Goal: Task Accomplishment & Management: Use online tool/utility

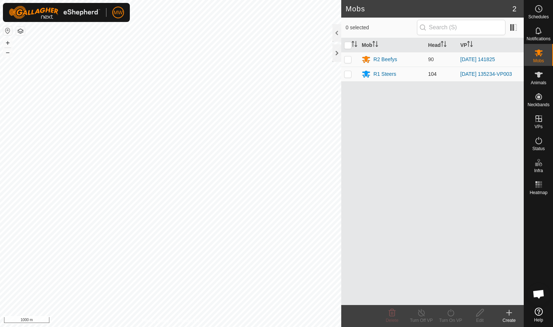
click at [292, 77] on p-checkbox at bounding box center [347, 74] width 7 height 6
checkbox input "true"
click at [292, 200] on line at bounding box center [422, 313] width 6 height 6
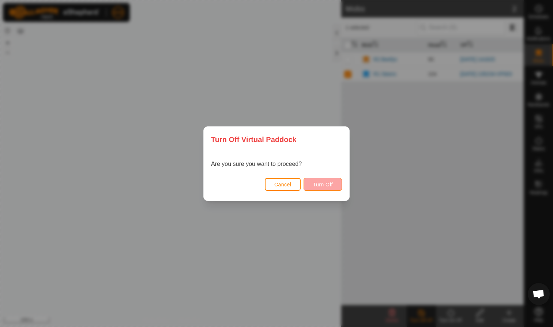
click at [292, 186] on span "Turn Off" at bounding box center [323, 185] width 20 height 6
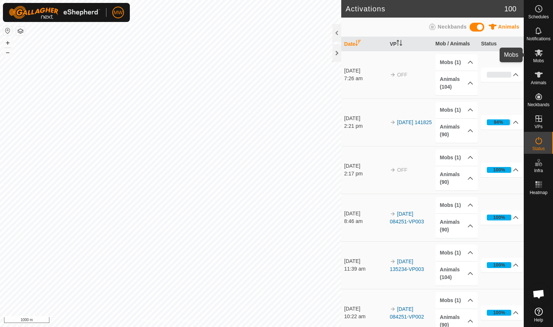
click at [292, 55] on icon at bounding box center [539, 52] width 8 height 7
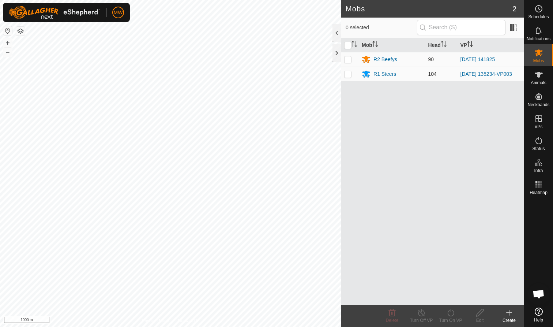
click at [292, 74] on p-checkbox at bounding box center [347, 74] width 7 height 6
checkbox input "true"
click at [292, 200] on icon at bounding box center [509, 312] width 9 height 9
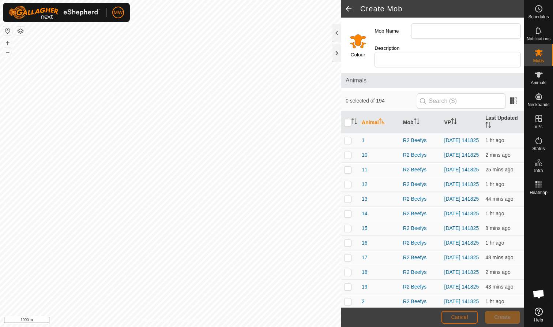
click at [292, 200] on span "Cancel" at bounding box center [459, 317] width 17 height 6
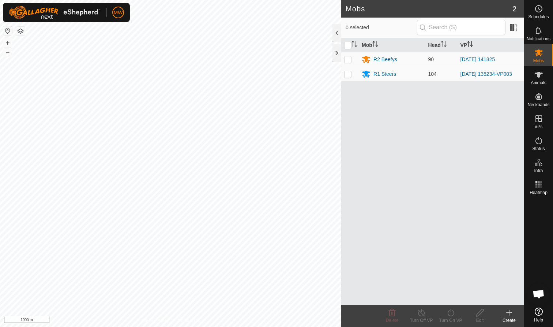
click at [292, 200] on div "Create" at bounding box center [509, 320] width 29 height 7
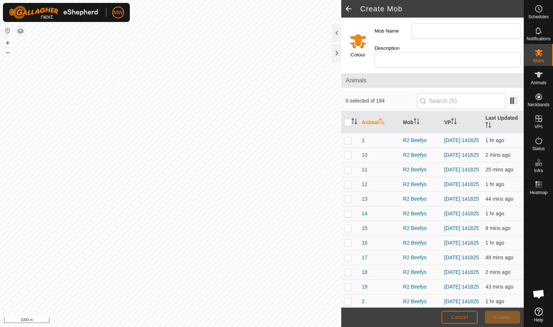
click at [292, 200] on span "Cancel" at bounding box center [459, 317] width 17 height 6
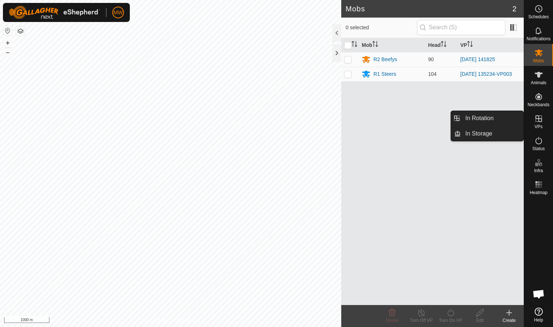
click at [292, 123] on div "VPs" at bounding box center [539, 121] width 29 height 22
click at [292, 117] on link "In Rotation" at bounding box center [492, 118] width 63 height 15
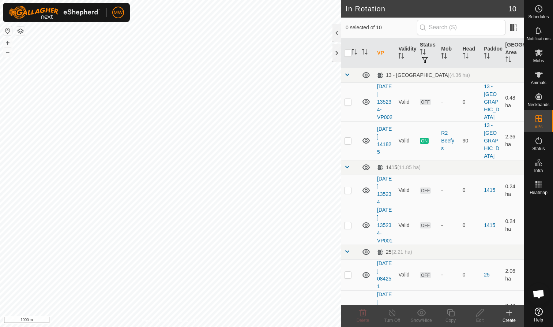
click at [292, 200] on icon at bounding box center [509, 312] width 9 height 9
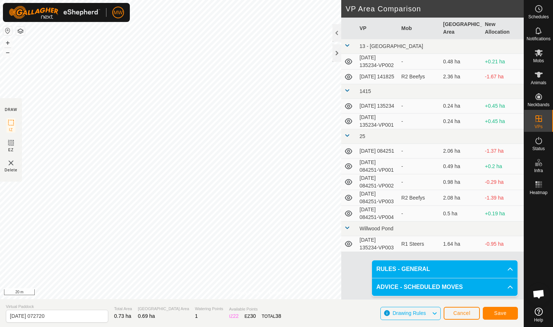
click at [292, 200] on span "Save" at bounding box center [501, 313] width 12 height 6
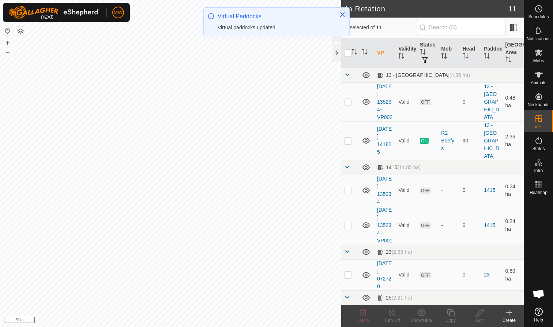
checkbox input "true"
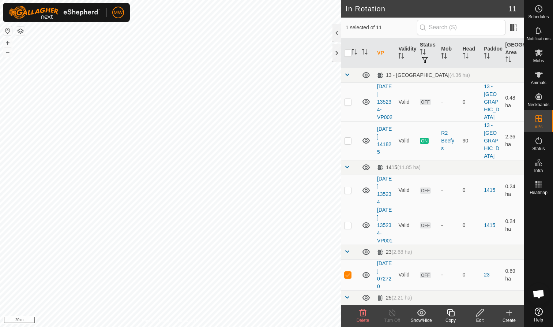
click at [292, 200] on icon at bounding box center [480, 312] width 9 height 9
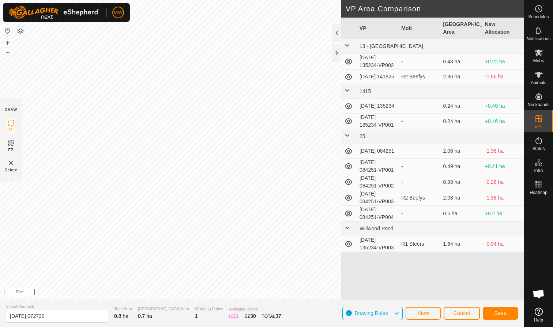
click at [292, 200] on span "Save" at bounding box center [501, 313] width 12 height 6
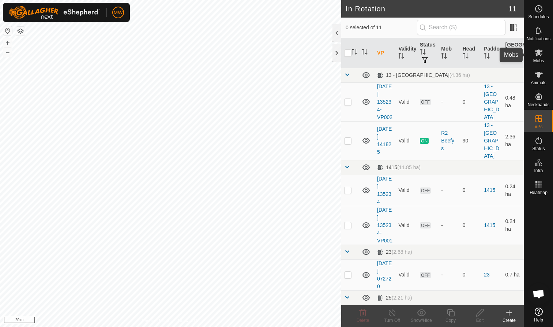
click at [539, 57] on icon at bounding box center [539, 52] width 9 height 9
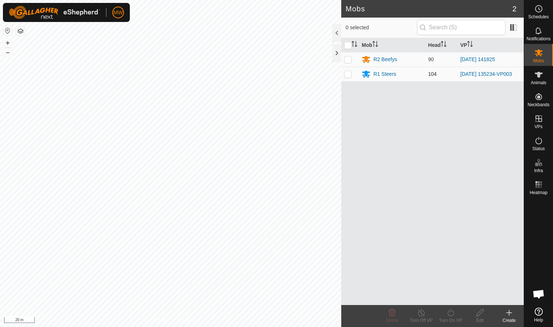
click at [346, 74] on p-checkbox at bounding box center [347, 74] width 7 height 6
checkbox input "true"
click at [452, 314] on icon at bounding box center [451, 312] width 9 height 9
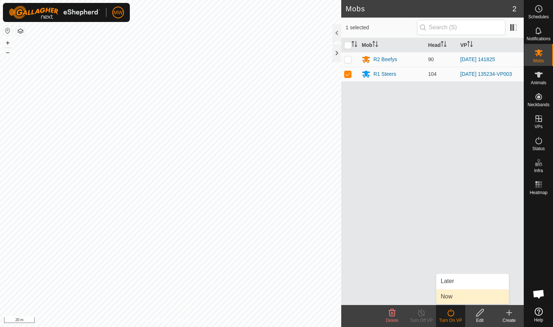
click at [449, 298] on link "Now" at bounding box center [473, 296] width 72 height 15
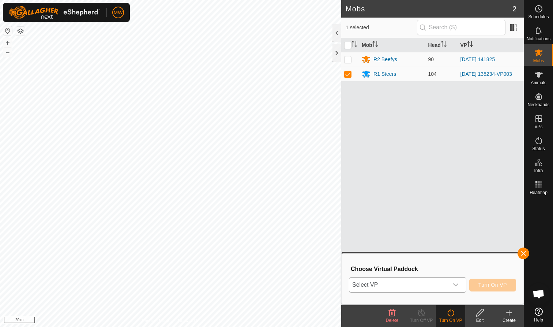
click at [456, 285] on icon "dropdown trigger" at bounding box center [456, 285] width 6 height 6
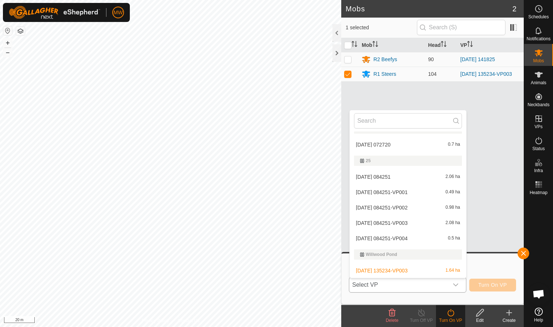
scroll to position [106, 0]
click at [394, 143] on li "[DATE] 072720 0.7 ha" at bounding box center [408, 144] width 117 height 15
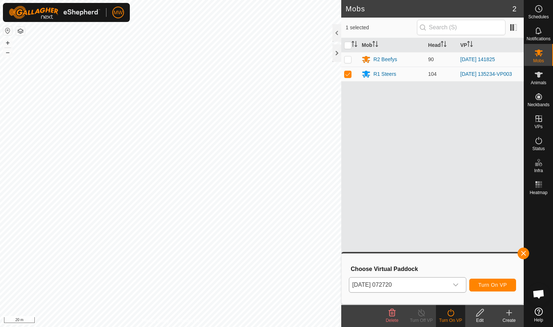
click at [497, 283] on span "Turn On VP" at bounding box center [493, 285] width 29 height 6
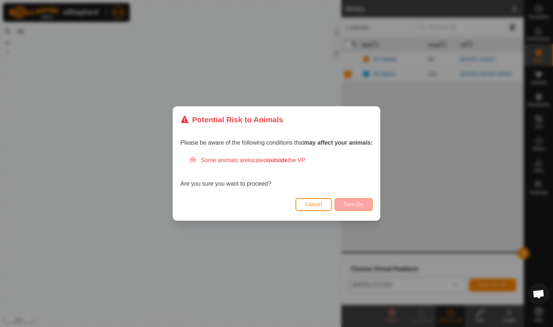
click at [346, 204] on span "Turn On" at bounding box center [354, 204] width 20 height 6
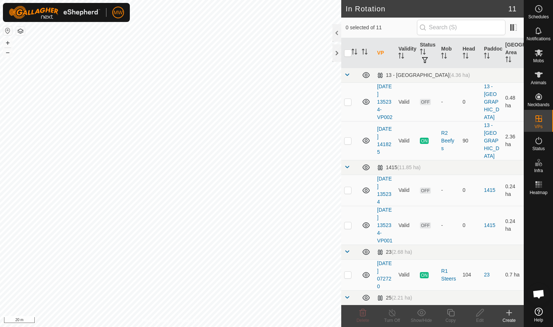
checkbox input "true"
click at [451, 313] on icon at bounding box center [451, 312] width 9 height 9
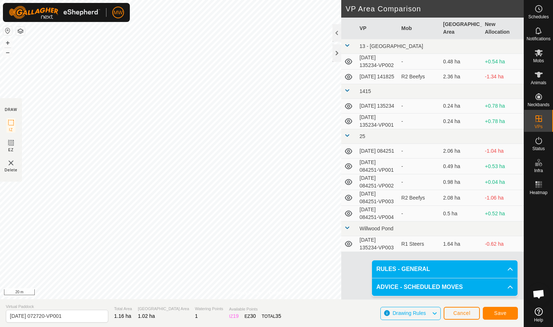
click at [500, 311] on span "Save" at bounding box center [501, 313] width 12 height 6
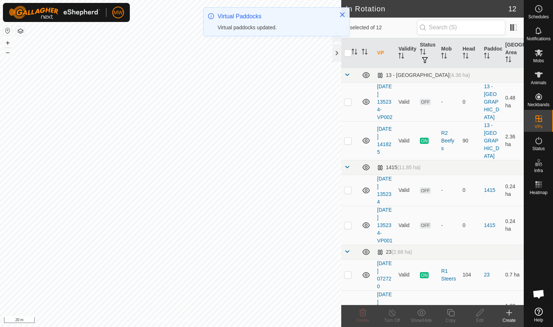
checkbox input "true"
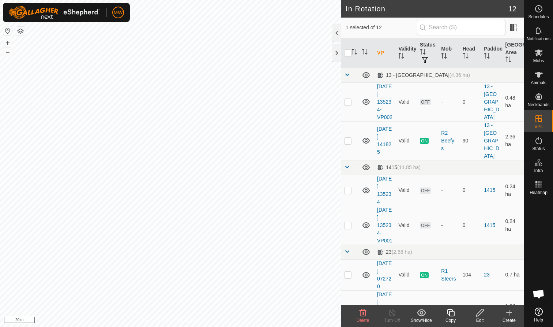
click at [452, 313] on icon at bounding box center [451, 312] width 9 height 9
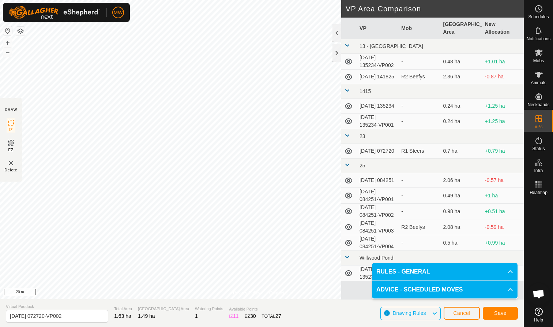
click at [502, 312] on span "Save" at bounding box center [501, 313] width 12 height 6
